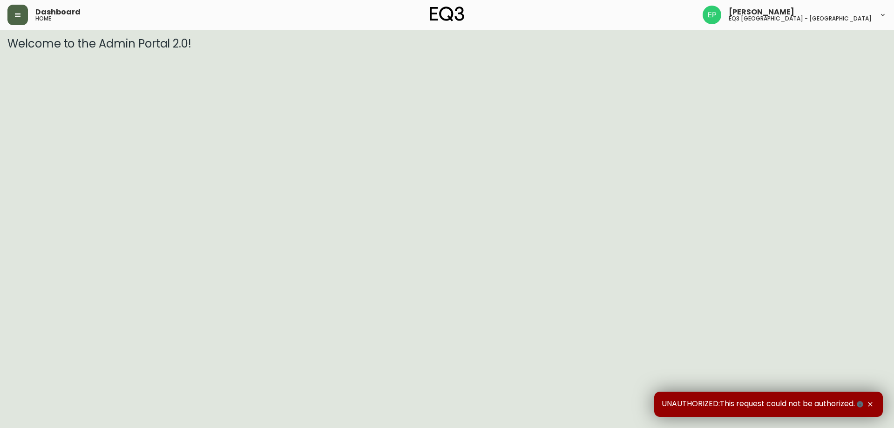
click at [17, 12] on icon "button" at bounding box center [17, 14] width 7 height 7
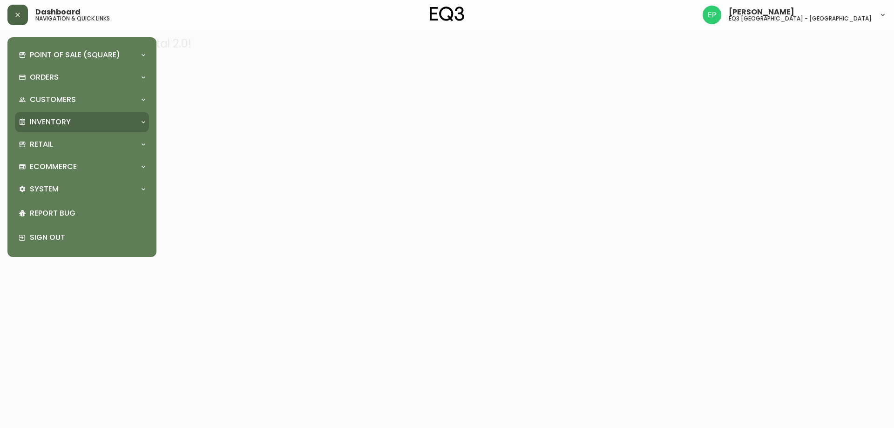
click at [54, 121] on p "Inventory" at bounding box center [50, 122] width 41 height 10
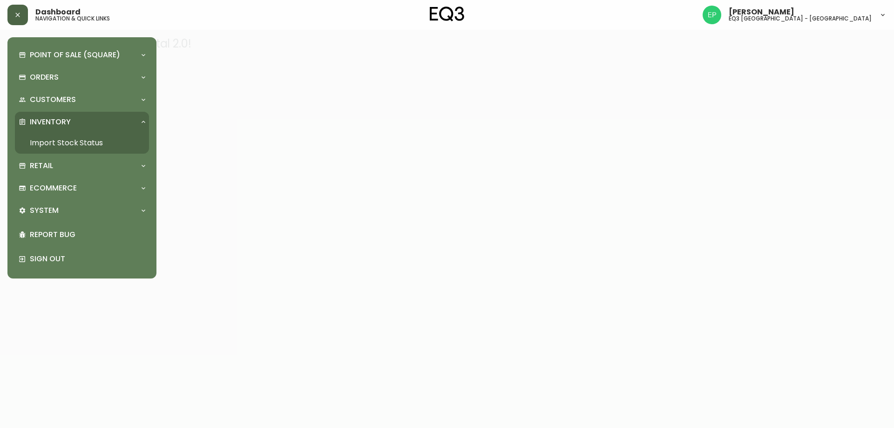
click at [62, 149] on link "Import Stock Status" at bounding box center [82, 142] width 134 height 21
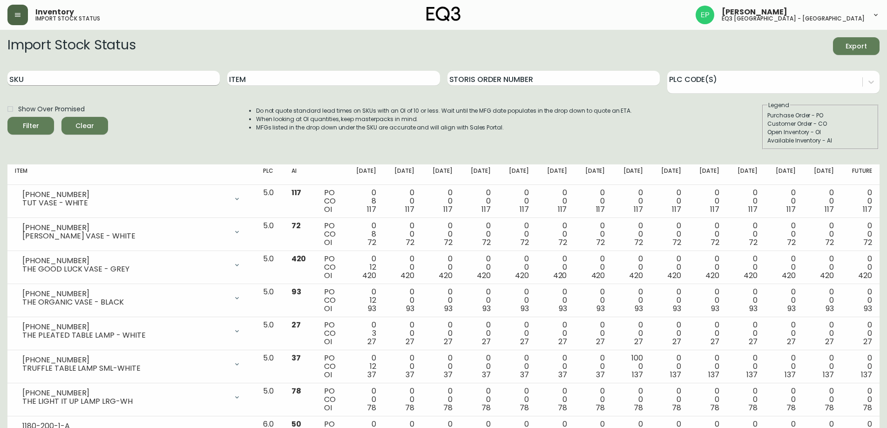
click at [89, 85] on input "SKU" at bounding box center [113, 78] width 212 height 15
paste input "[PHONE_NUMBER]"
type input "[PHONE_NUMBER]"
click at [38, 129] on div "Filter" at bounding box center [31, 126] width 16 height 12
